Goal: Information Seeking & Learning: Check status

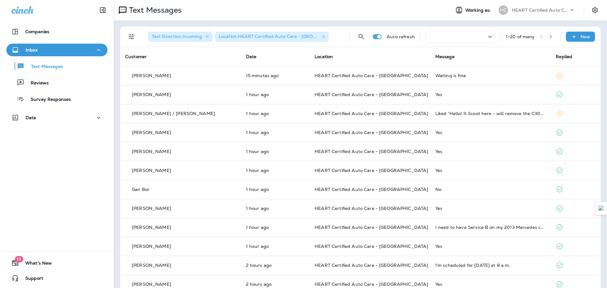
click at [452, 32] on div at bounding box center [460, 37] width 70 height 12
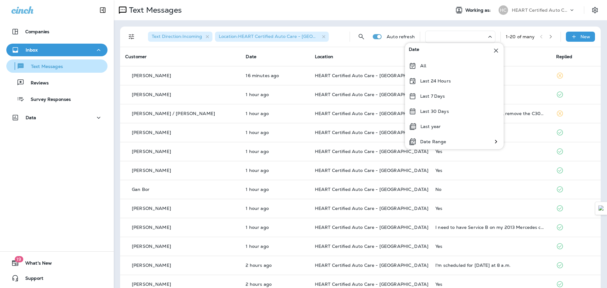
click at [69, 70] on div "Text Messages" at bounding box center [57, 65] width 96 height 9
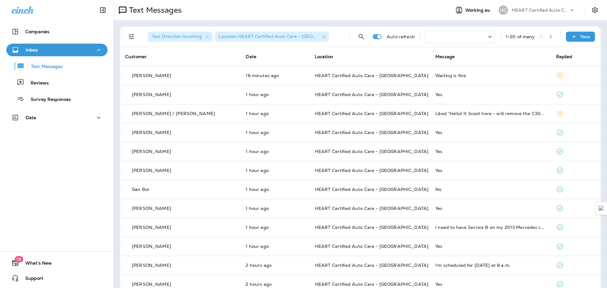
click at [459, 39] on div at bounding box center [460, 37] width 70 height 12
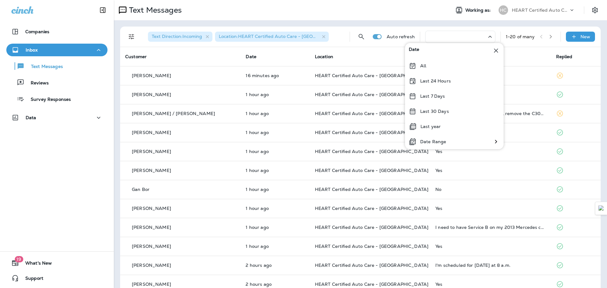
click at [459, 39] on div at bounding box center [460, 37] width 70 height 12
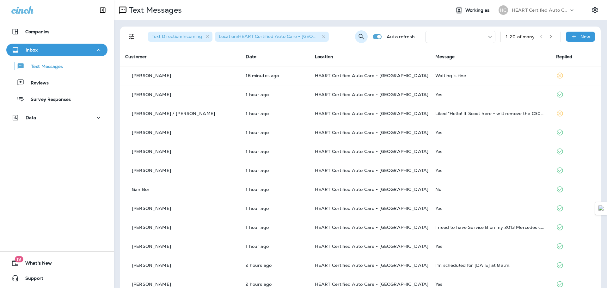
click at [358, 38] on icon "Search Messages" at bounding box center [362, 37] width 8 height 8
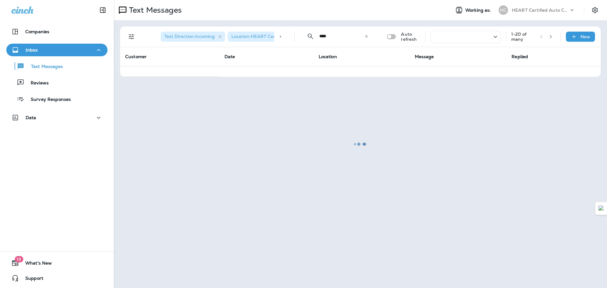
type input "****"
click at [343, 141] on div at bounding box center [360, 144] width 492 height 287
click at [83, 65] on div "Text Messages" at bounding box center [57, 65] width 96 height 9
click at [371, 43] on div at bounding box center [360, 144] width 492 height 287
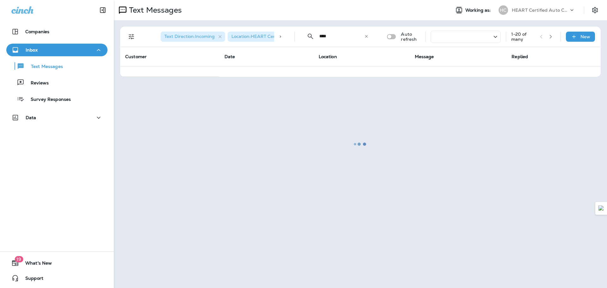
click at [368, 39] on div at bounding box center [360, 144] width 492 height 287
click at [365, 36] on div at bounding box center [360, 144] width 492 height 287
click at [368, 40] on div at bounding box center [360, 144] width 492 height 287
click at [455, 111] on div at bounding box center [360, 144] width 492 height 287
click at [455, 110] on div at bounding box center [360, 144] width 492 height 287
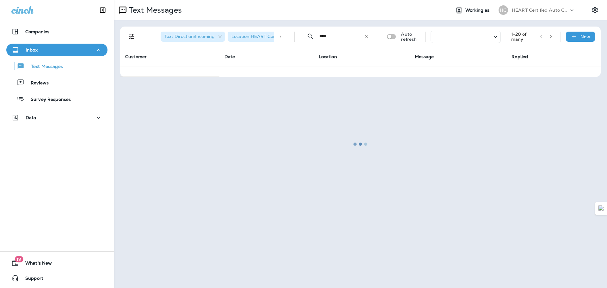
click at [236, 169] on div at bounding box center [360, 144] width 492 height 287
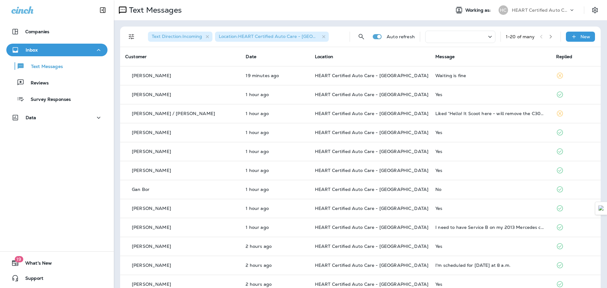
click at [548, 36] on icon "button" at bounding box center [550, 36] width 4 height 4
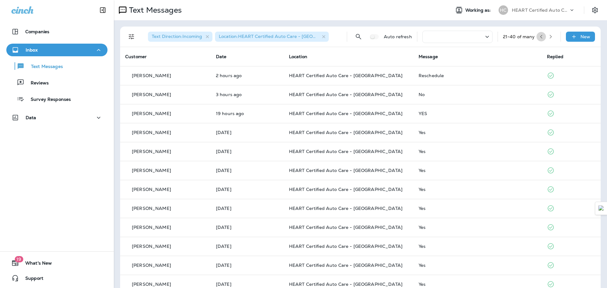
click at [539, 36] on icon "button" at bounding box center [541, 36] width 4 height 4
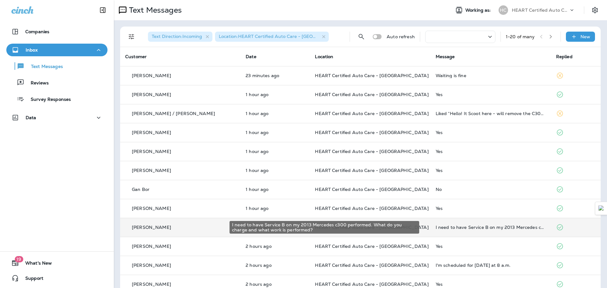
click at [470, 226] on div "I need to have Service B on my 2013 Mercedes c300 performed. What do you charge…" at bounding box center [491, 227] width 110 height 5
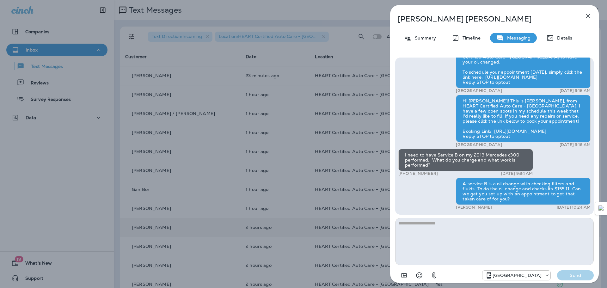
click at [585, 14] on icon "button" at bounding box center [588, 16] width 8 height 8
